Goal: Transaction & Acquisition: Purchase product/service

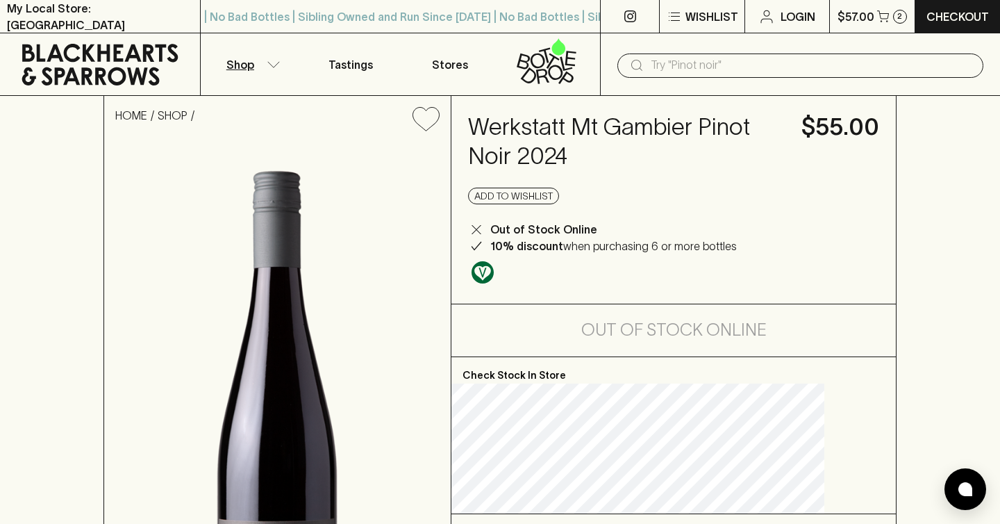
click at [273, 76] on button "Shop" at bounding box center [251, 64] width 100 height 62
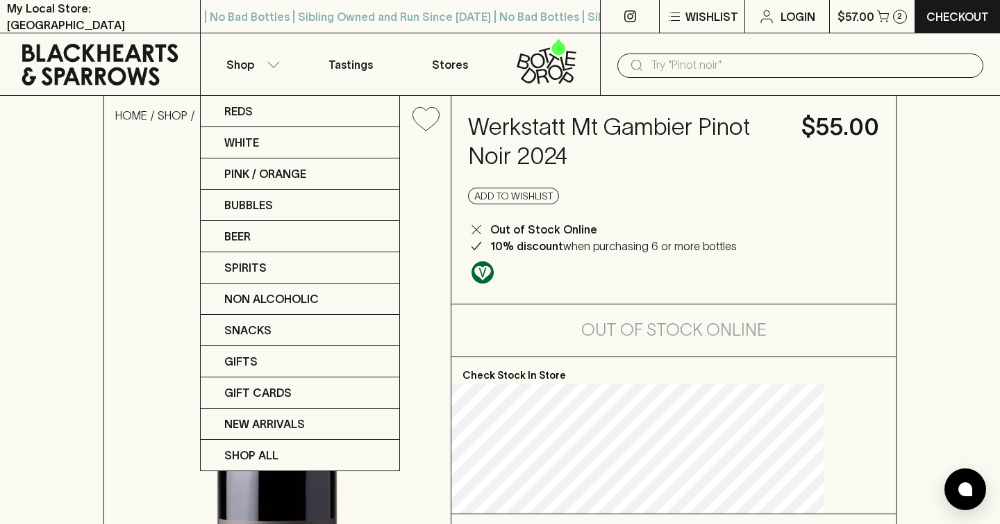
click at [260, 63] on div at bounding box center [500, 262] width 1000 height 524
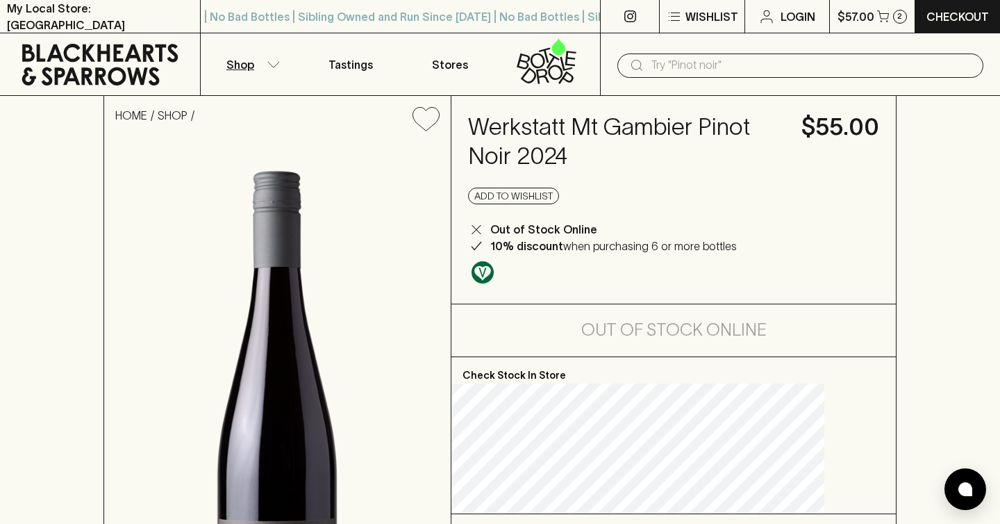
click at [251, 72] on p "Shop" at bounding box center [240, 64] width 28 height 17
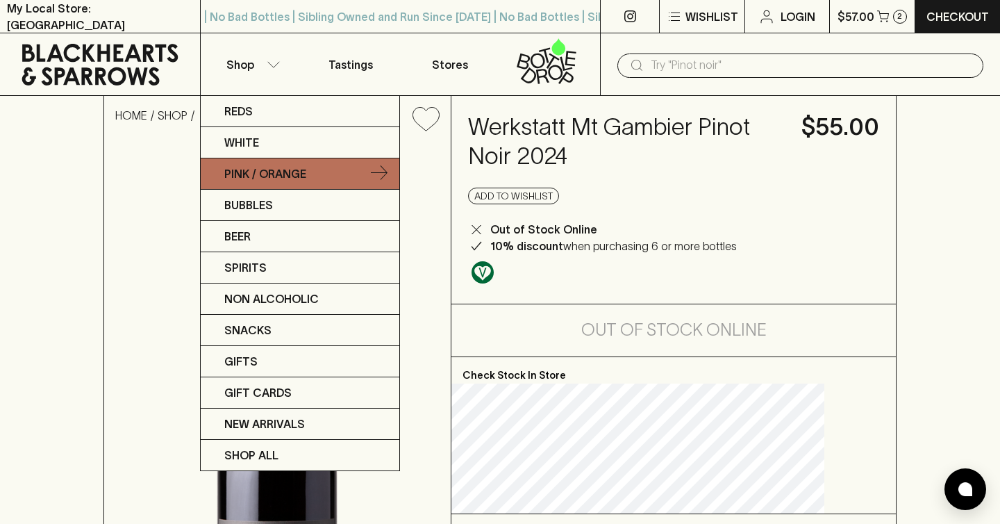
click at [258, 183] on link "Pink / Orange" at bounding box center [300, 173] width 199 height 31
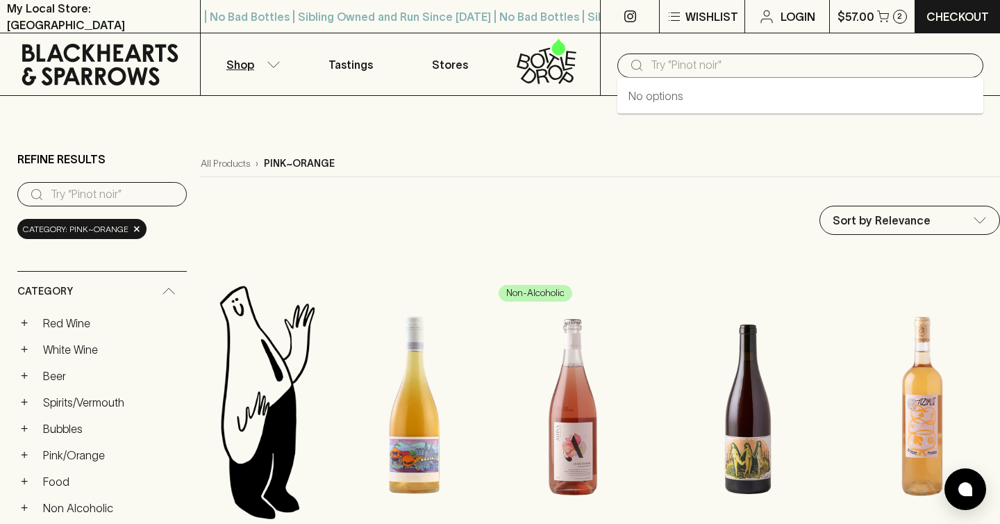
click at [710, 59] on input "text" at bounding box center [811, 65] width 321 height 22
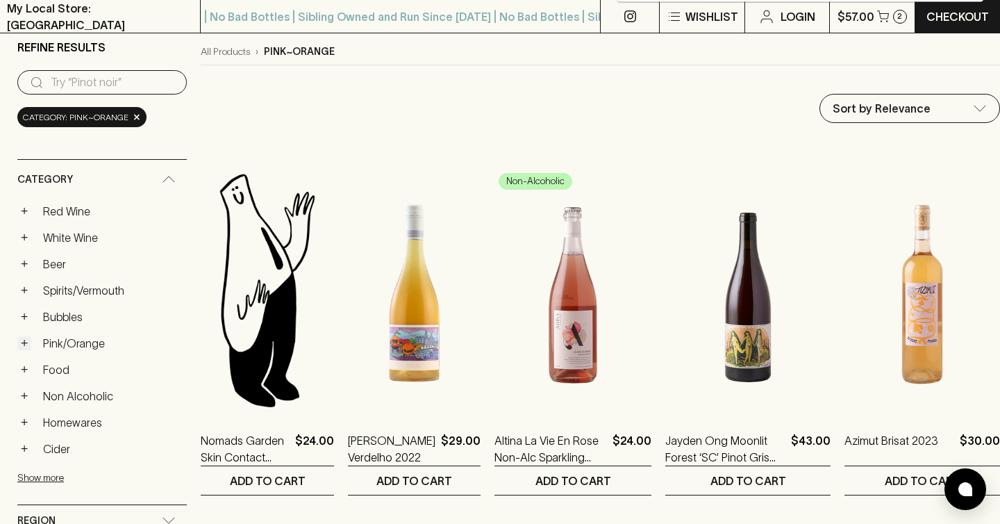
scroll to position [116, 0]
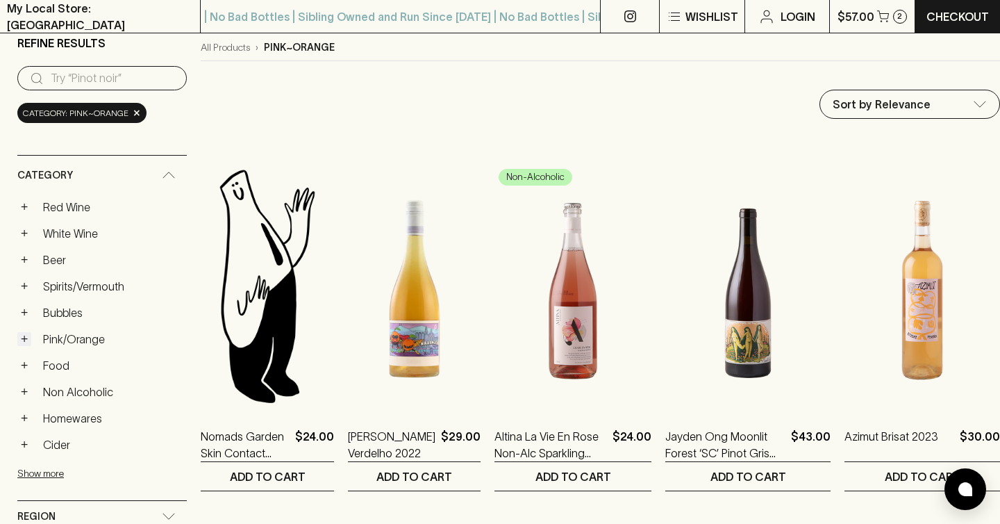
click at [26, 333] on button "+" at bounding box center [24, 339] width 14 height 14
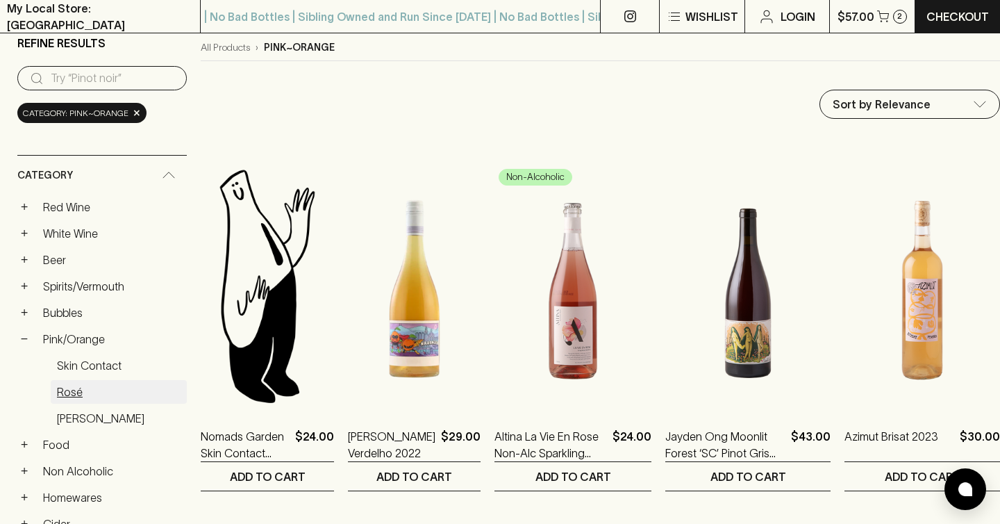
click at [74, 386] on link "Rosé" at bounding box center [119, 392] width 136 height 24
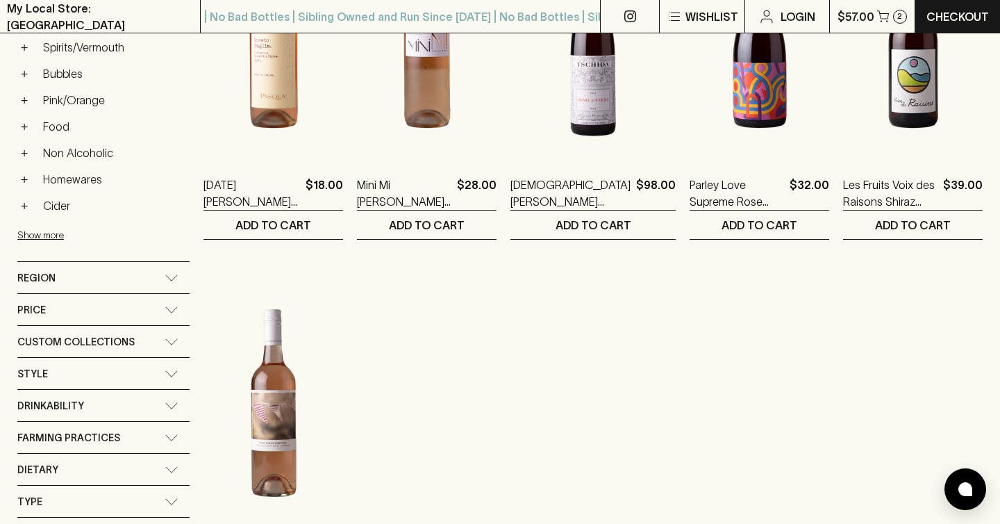
scroll to position [371, 0]
